Goal: Transaction & Acquisition: Purchase product/service

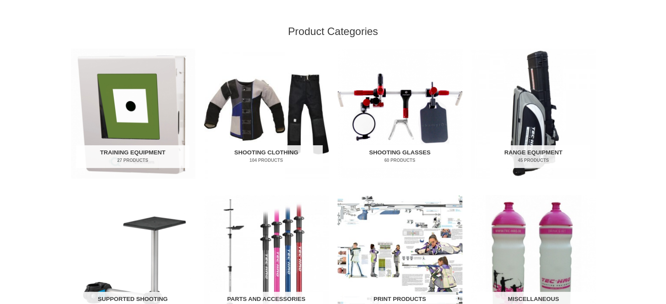
scroll to position [273, 0]
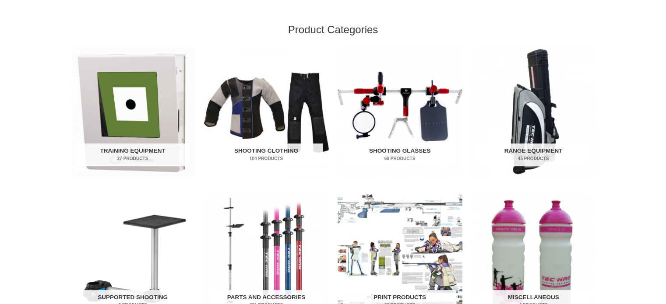
click at [442, 101] on img "Visit product category Shooting Glasses" at bounding box center [399, 112] width 125 height 130
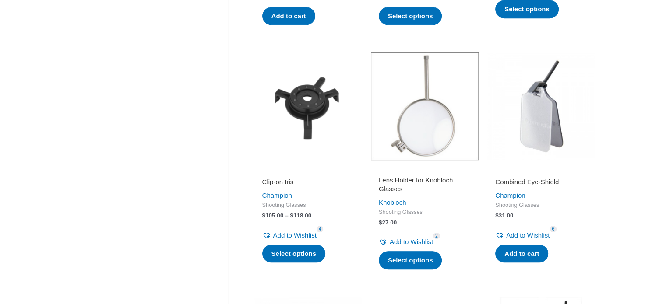
scroll to position [415, 0]
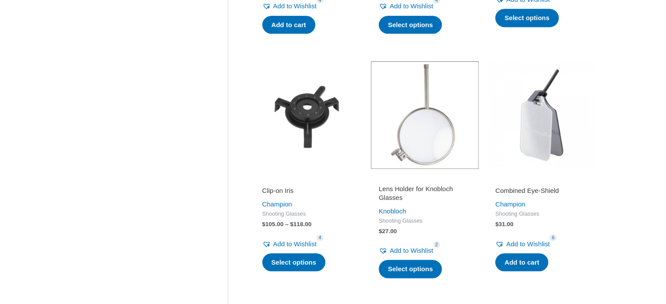
click at [539, 190] on h2 "Combined Eye-Shield" at bounding box center [541, 190] width 92 height 9
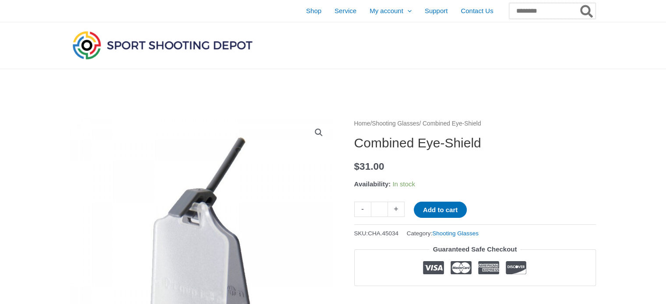
click at [520, 8] on input "Search for:" at bounding box center [552, 11] width 86 height 16
type input "**********"
click at [578, 3] on button "Search" at bounding box center [586, 11] width 17 height 16
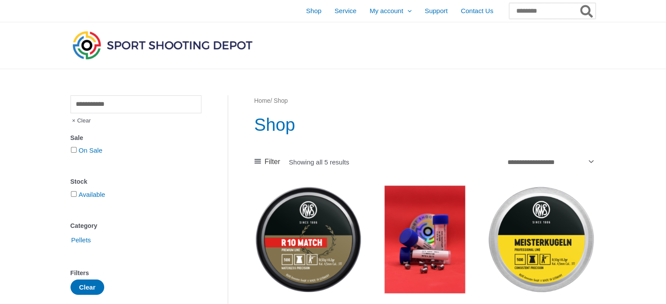
click at [544, 11] on input "Search for:" at bounding box center [552, 11] width 86 height 16
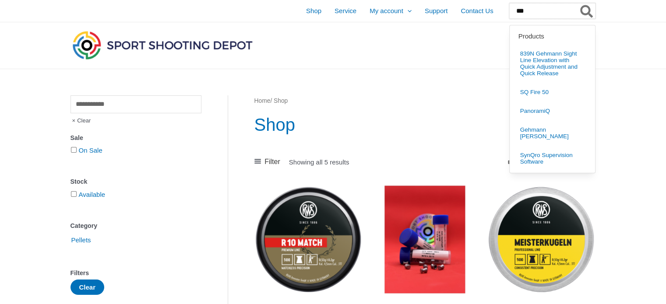
type input "***"
click at [578, 3] on button "Search" at bounding box center [586, 11] width 17 height 16
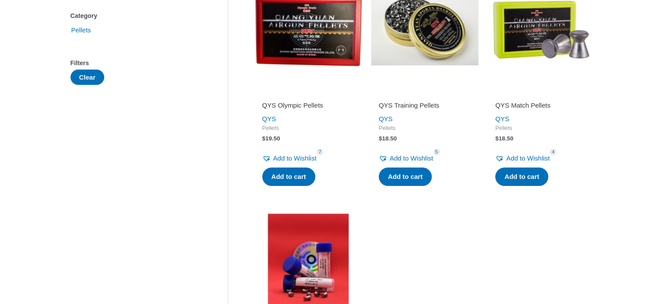
scroll to position [193, 0]
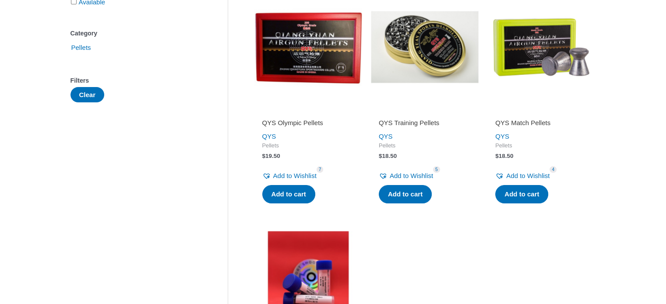
click at [314, 45] on img at bounding box center [308, 47] width 108 height 108
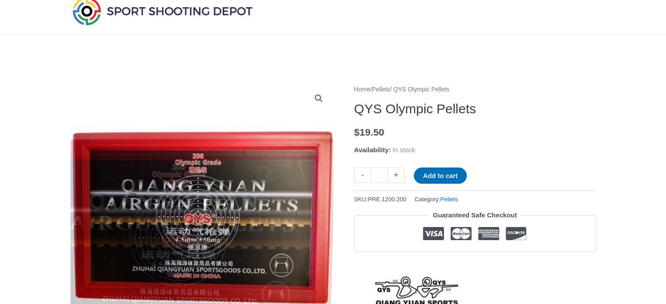
scroll to position [18, 0]
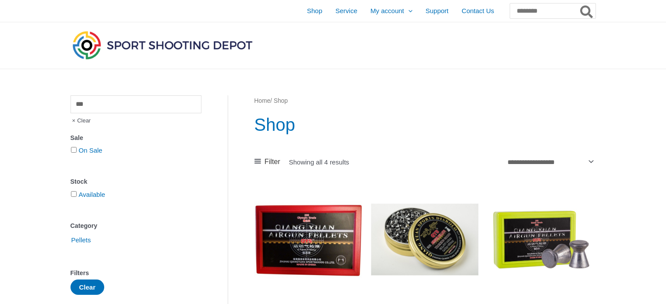
scroll to position [193, 0]
